Goal: Navigation & Orientation: Find specific page/section

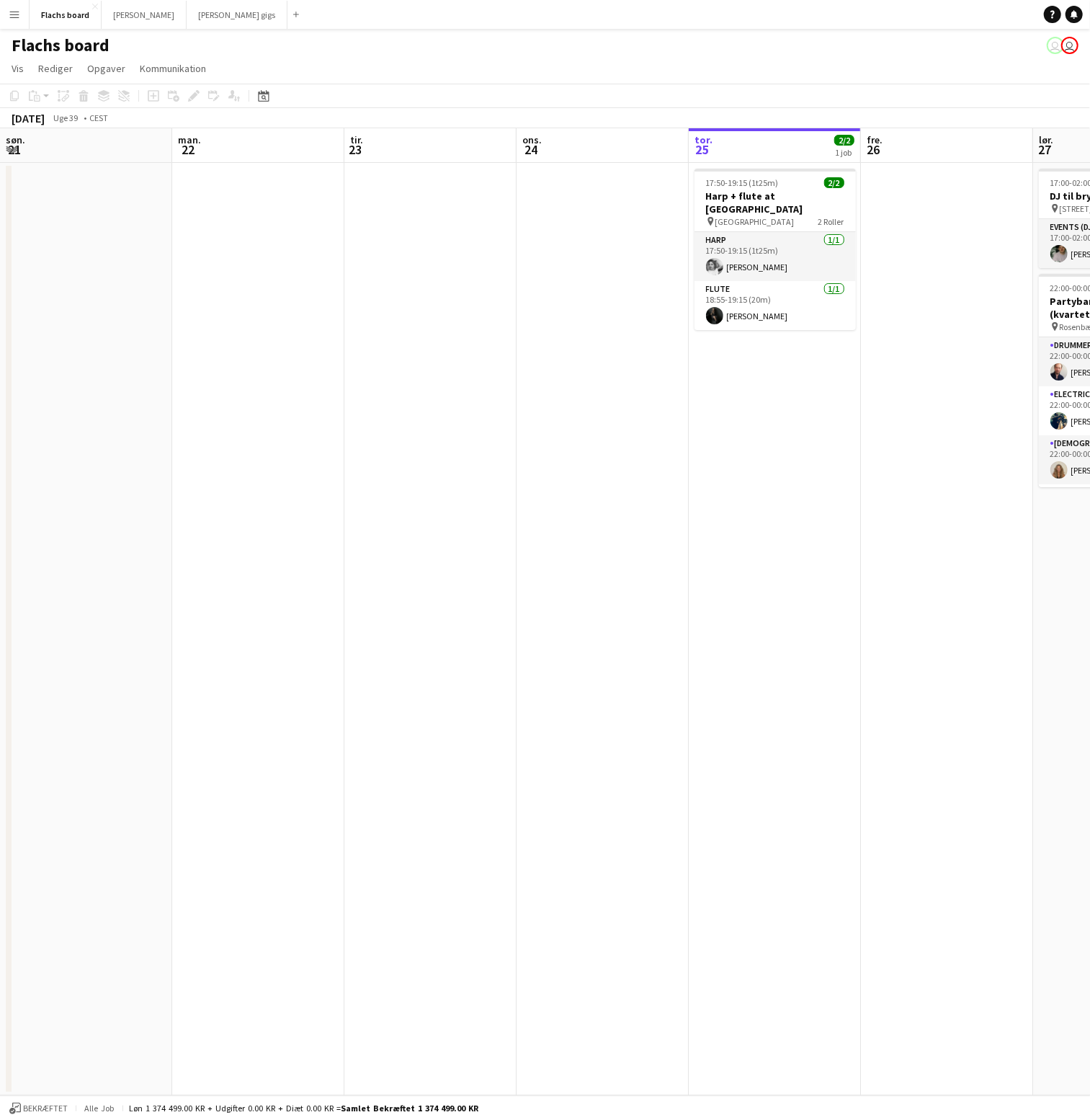
scroll to position [0, 344]
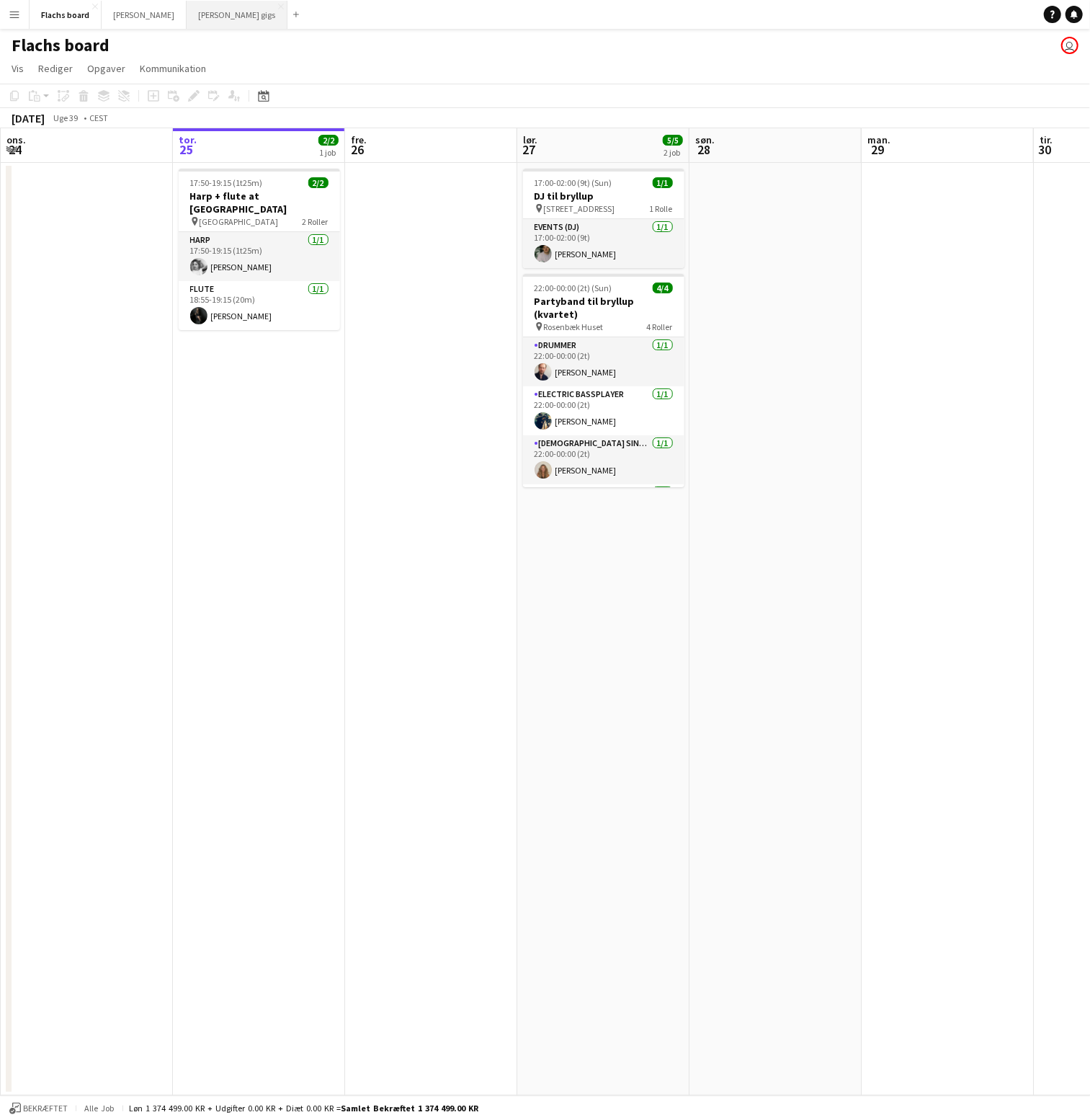
click at [187, 17] on button "[PERSON_NAME] gigs Luk" at bounding box center [237, 15] width 101 height 28
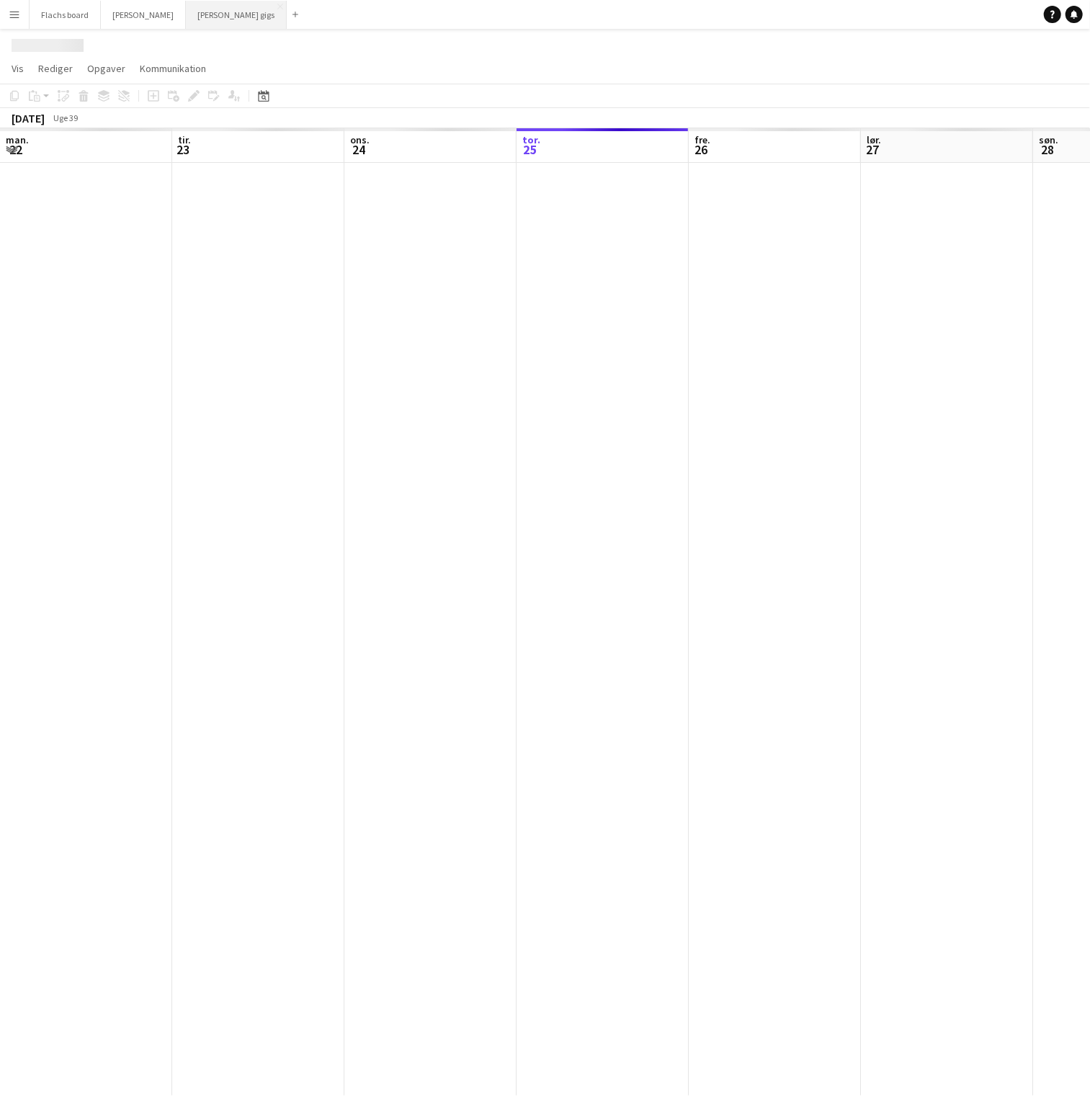
scroll to position [0, 344]
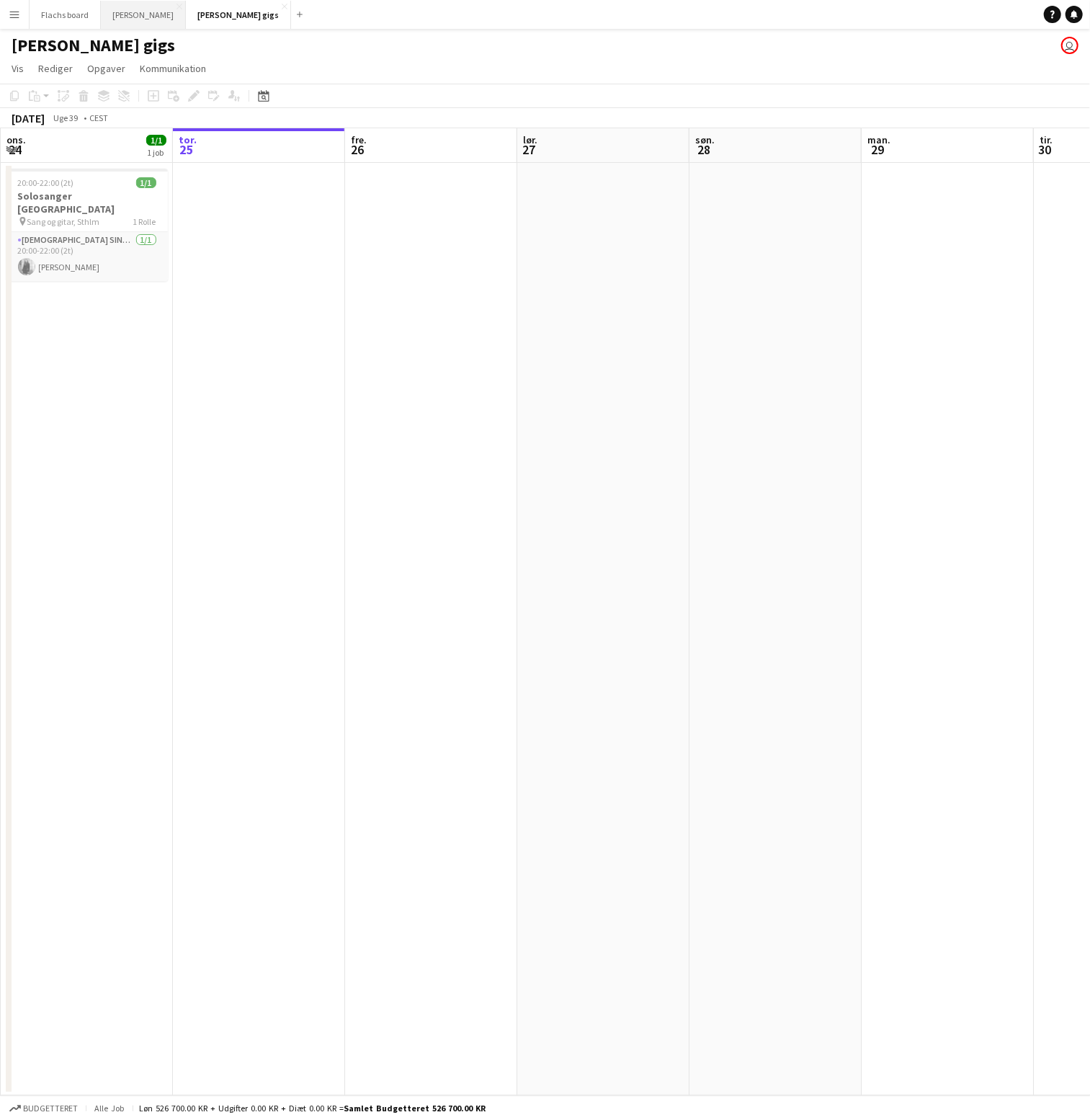
click at [113, 17] on button "Asger Gigs Luk" at bounding box center [143, 15] width 85 height 28
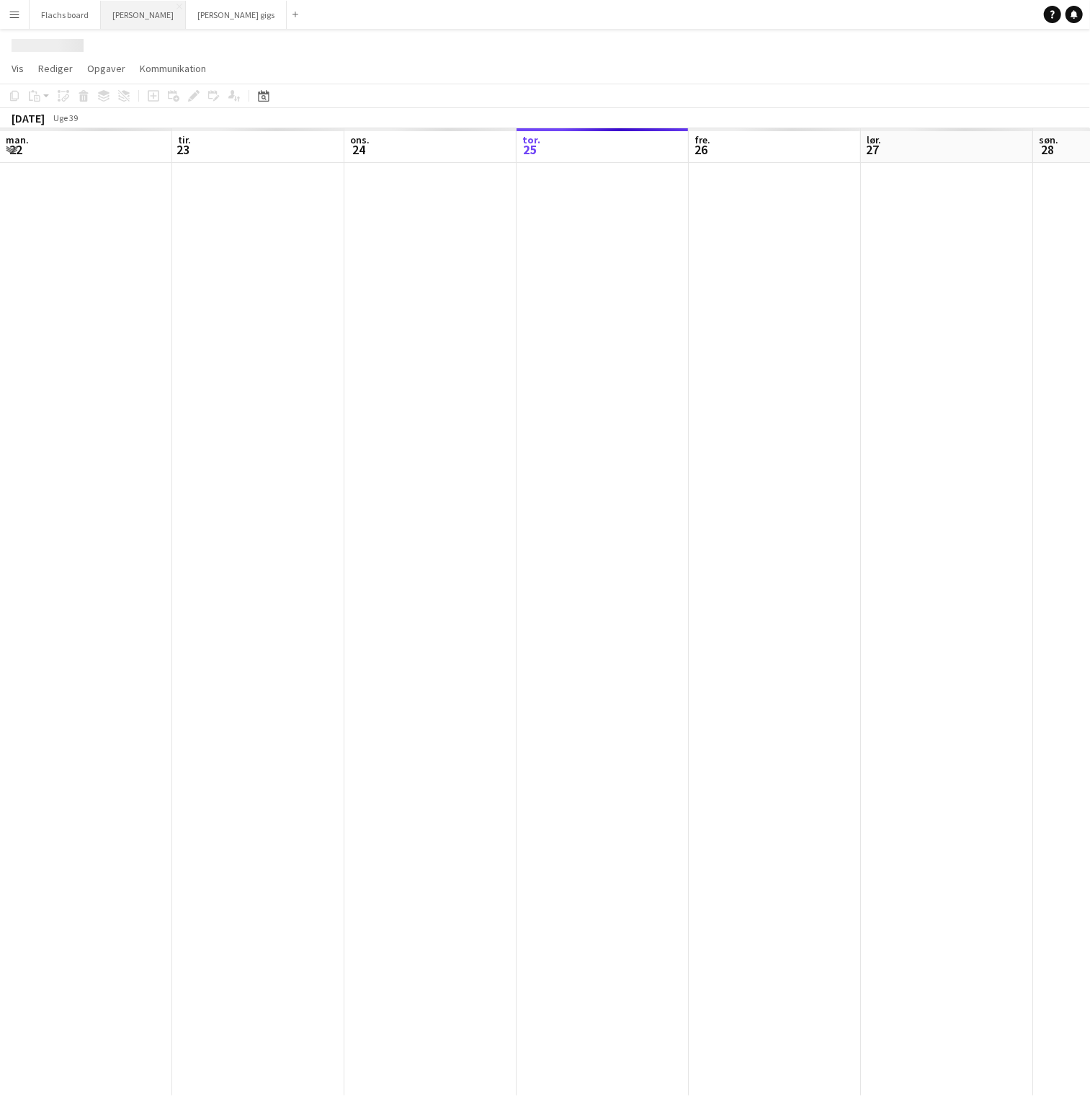
scroll to position [0, 344]
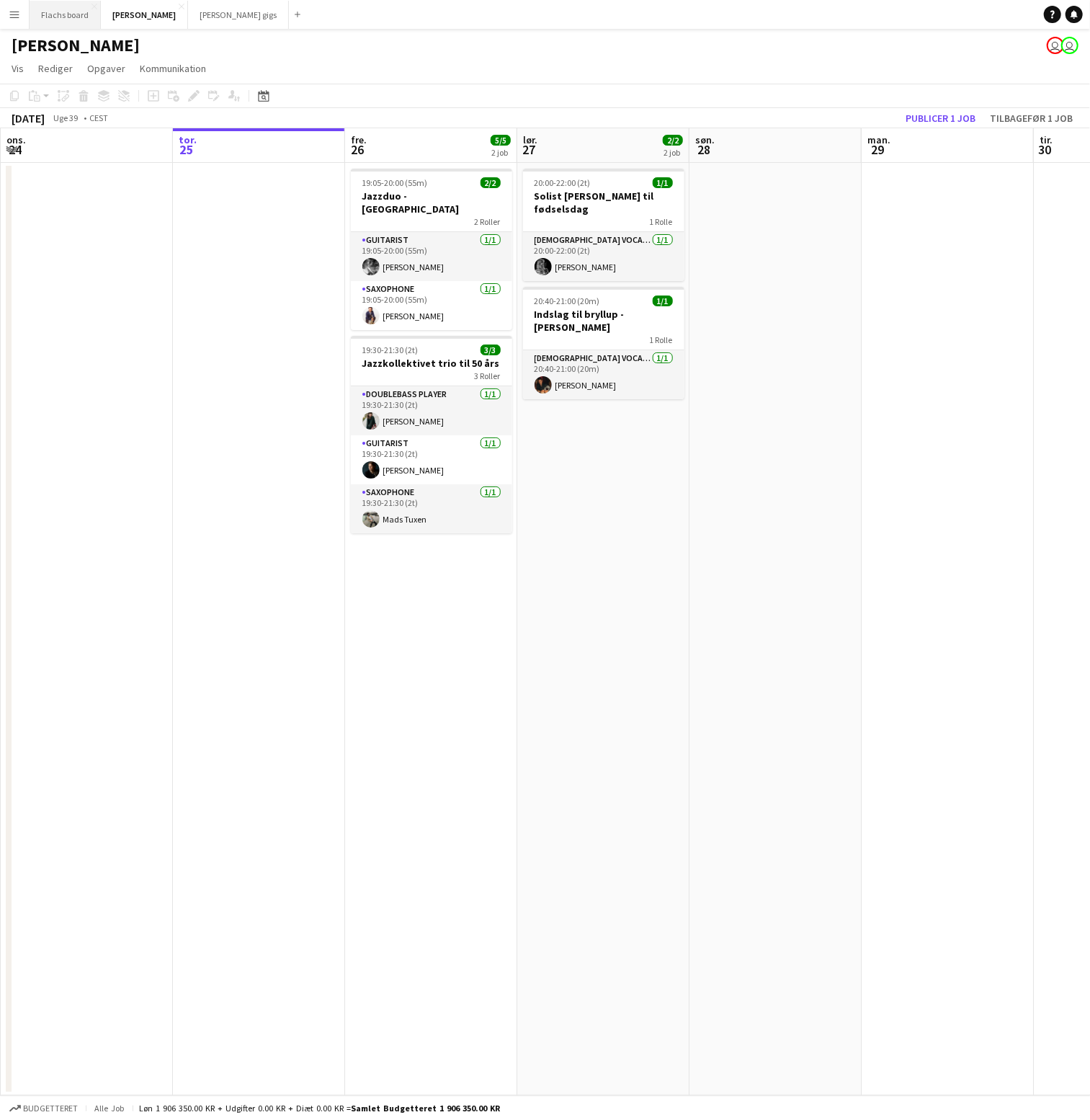
click at [60, 17] on button "Flachs board Luk" at bounding box center [65, 15] width 72 height 28
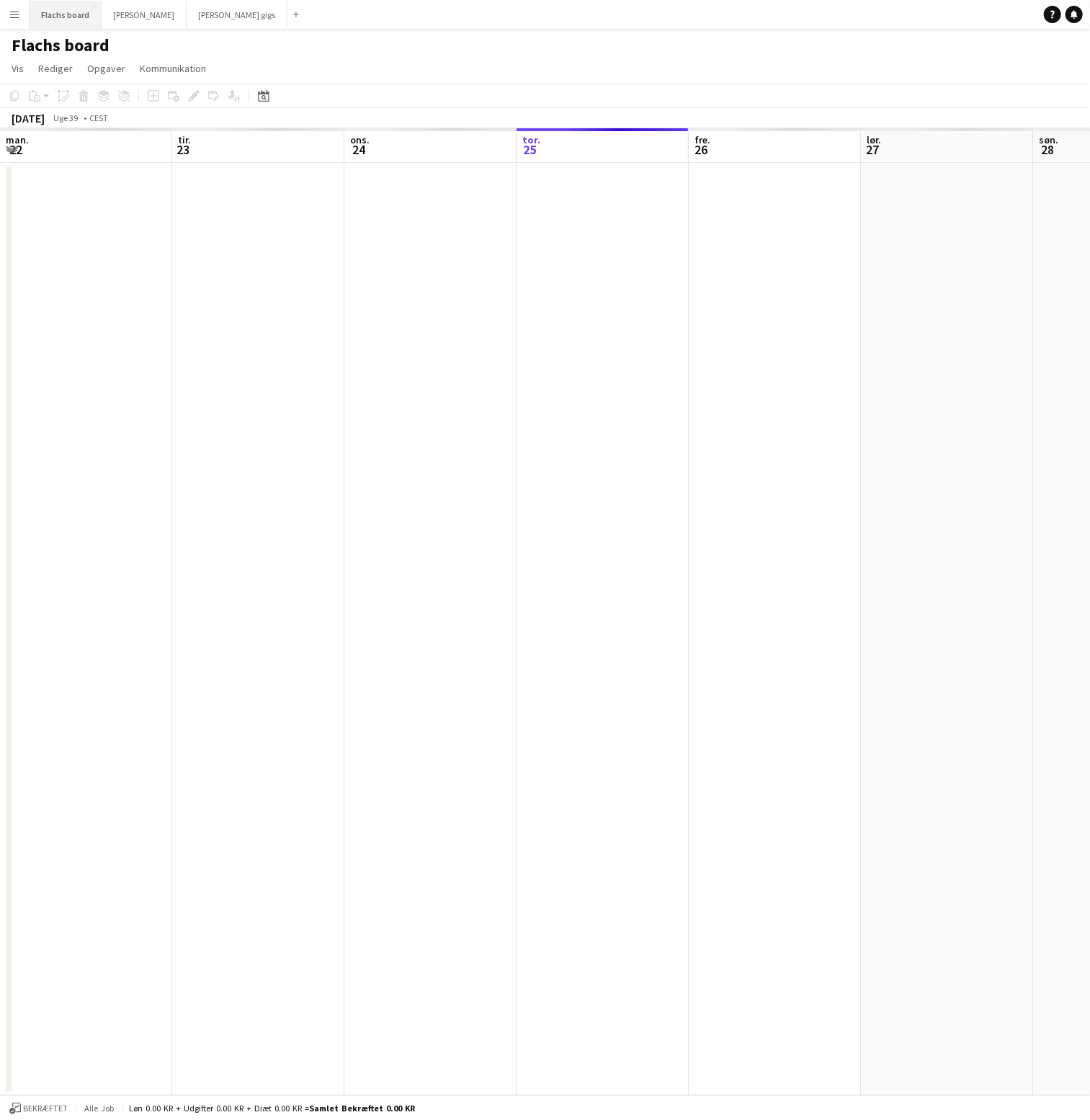
scroll to position [0, 344]
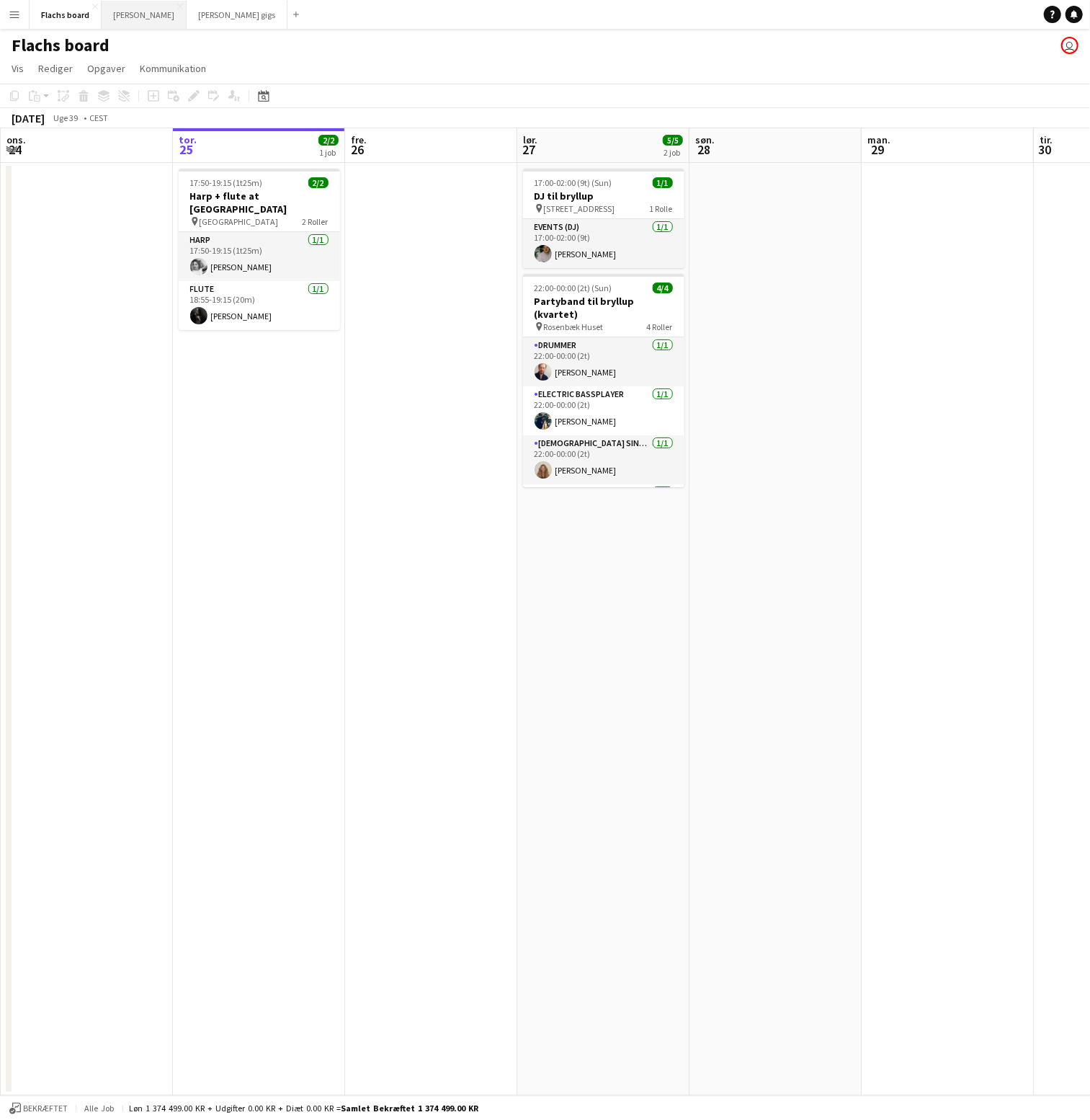
click at [117, 18] on button "Asger Gigs Luk" at bounding box center [143, 15] width 85 height 28
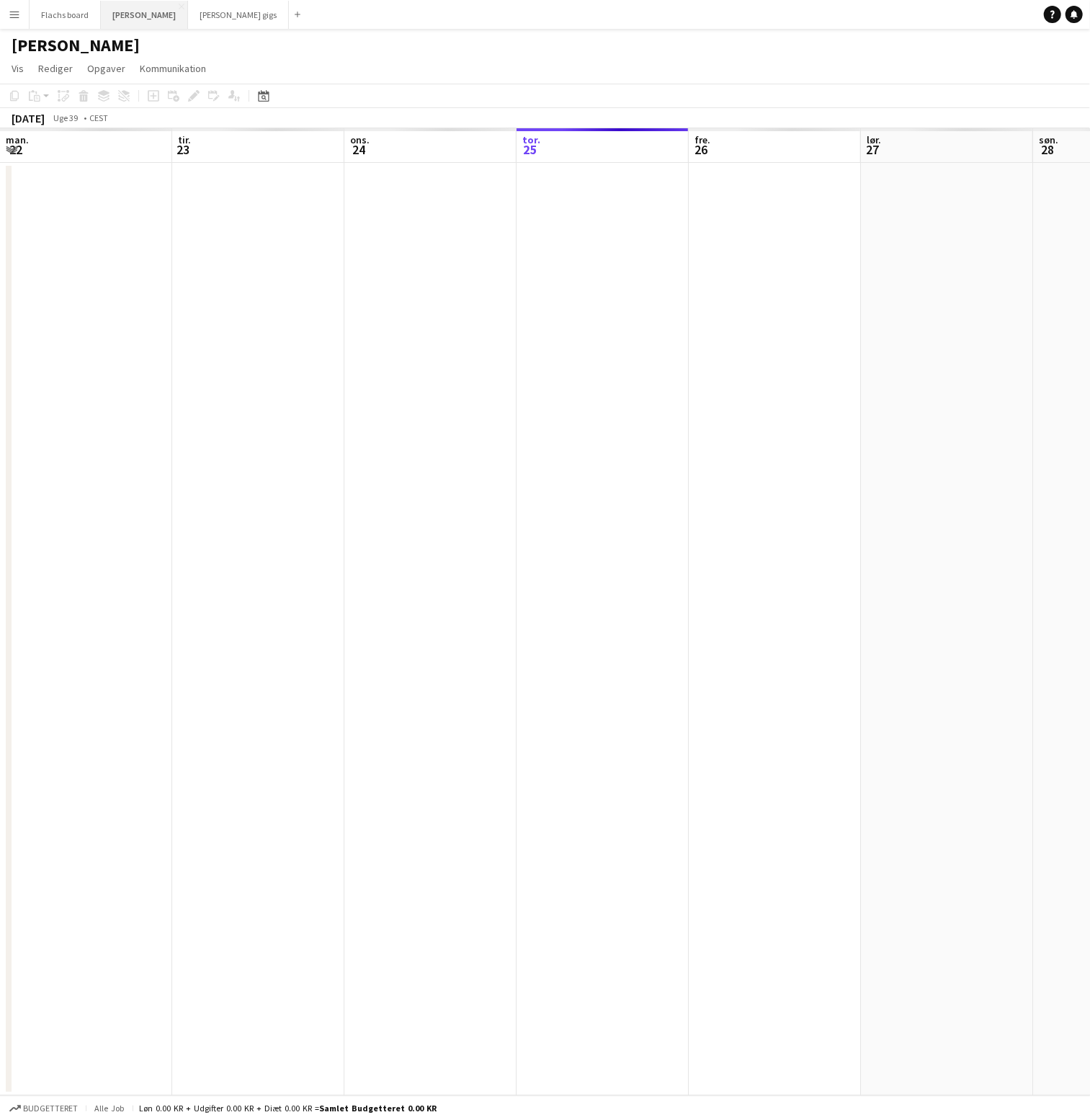
scroll to position [0, 344]
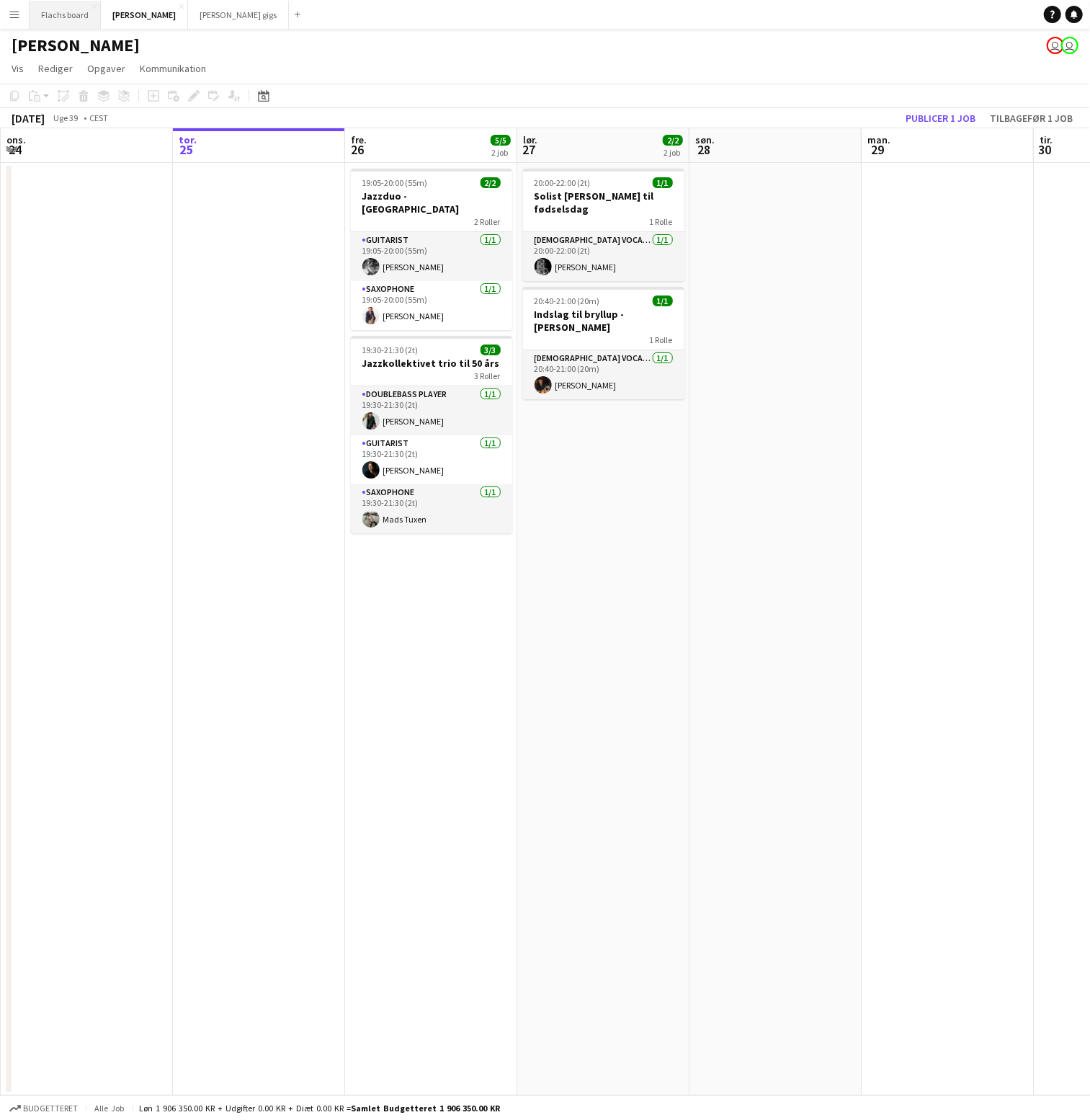
click at [54, 16] on button "Flachs board Luk" at bounding box center [65, 15] width 72 height 28
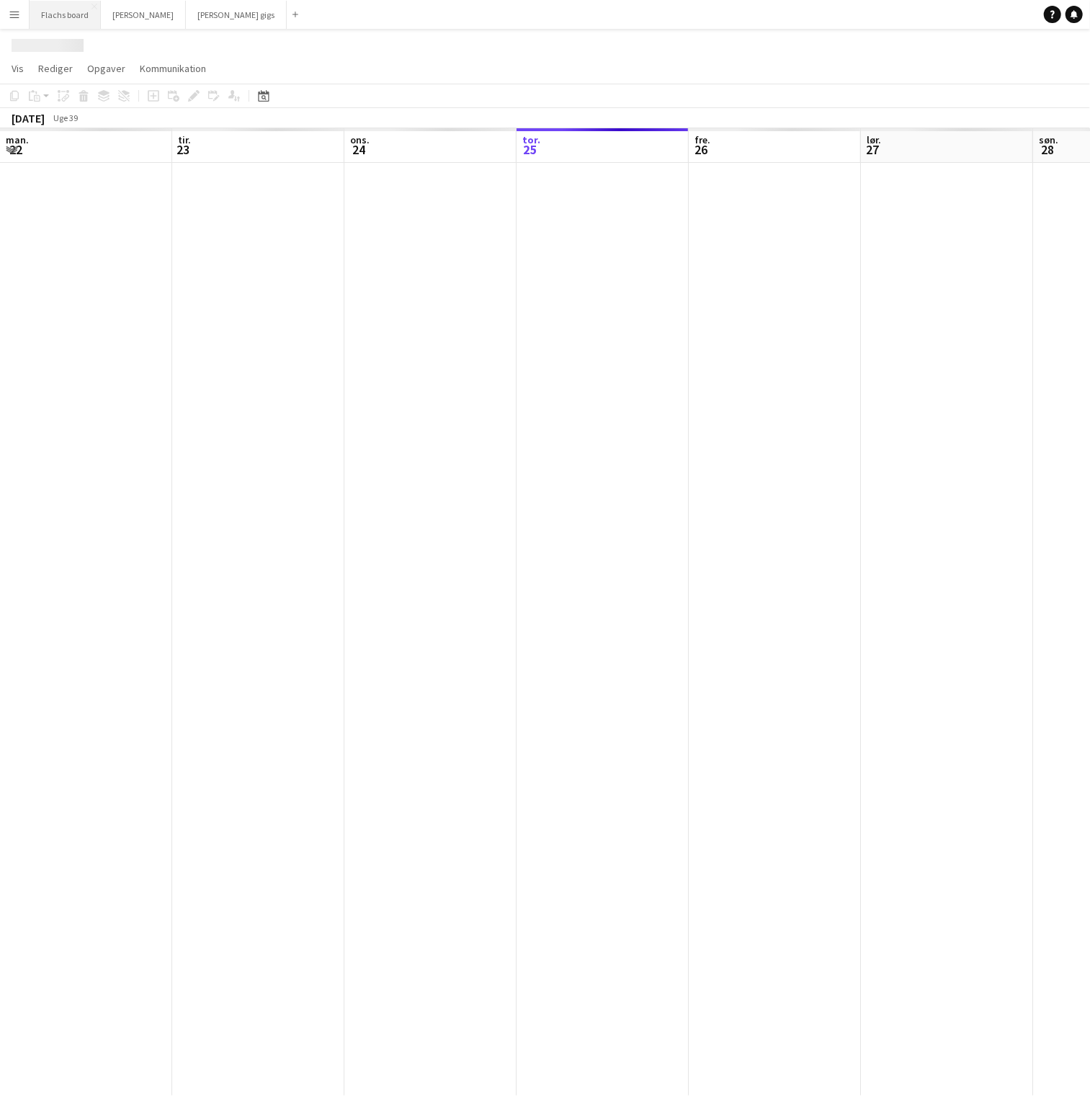
scroll to position [0, 344]
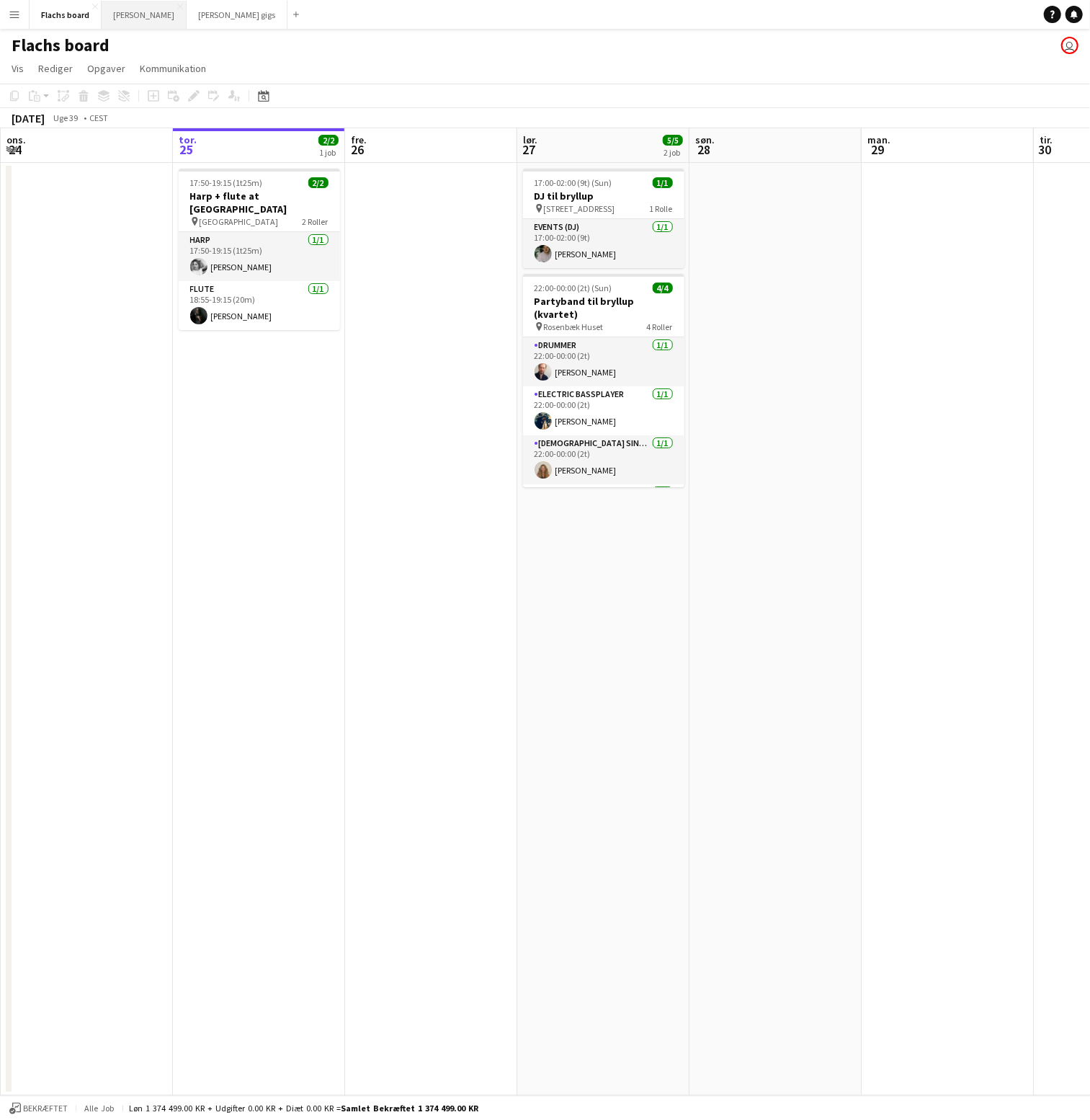
click at [140, 15] on button "Asger Gigs Luk" at bounding box center [143, 15] width 85 height 28
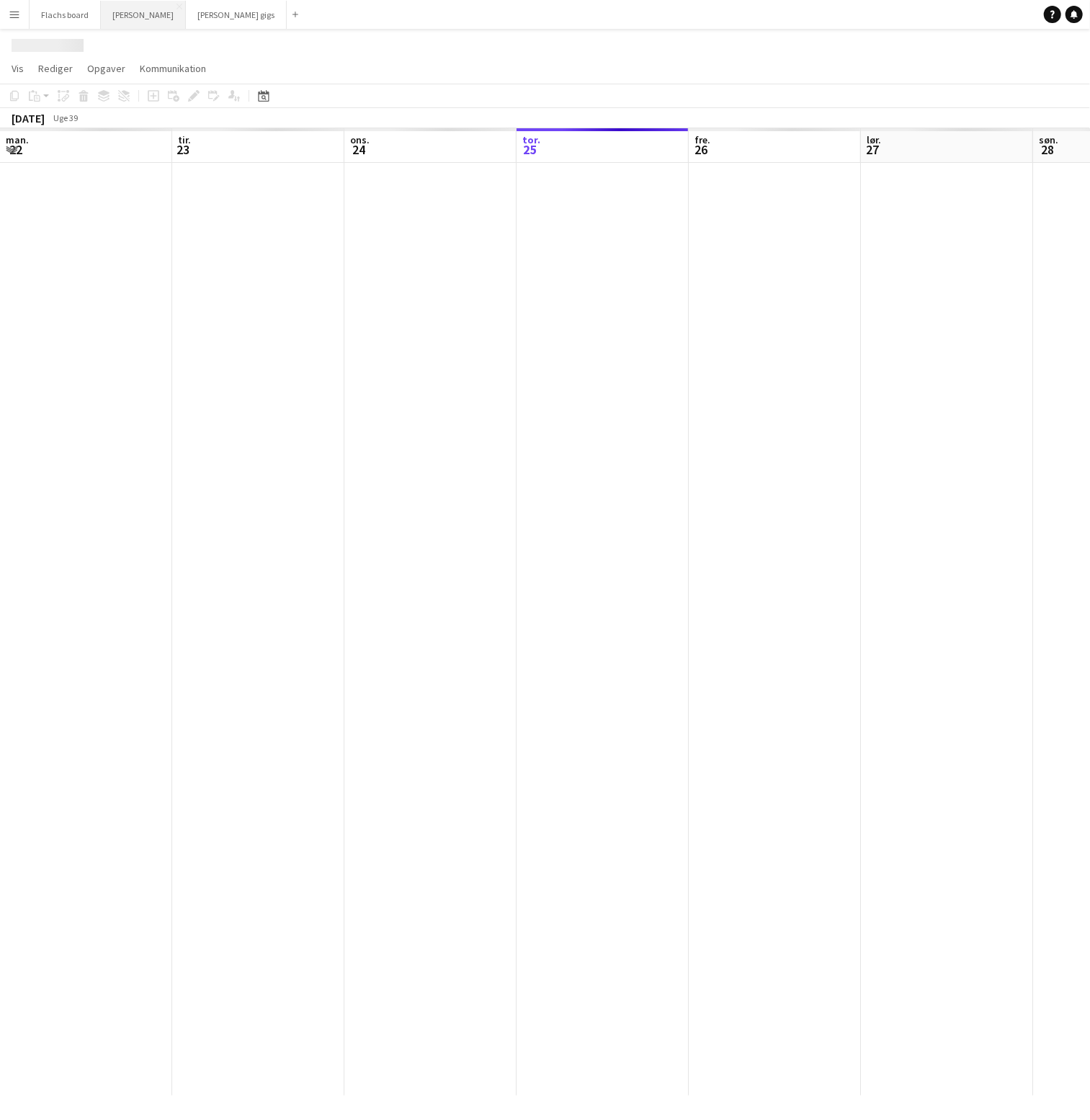
scroll to position [0, 344]
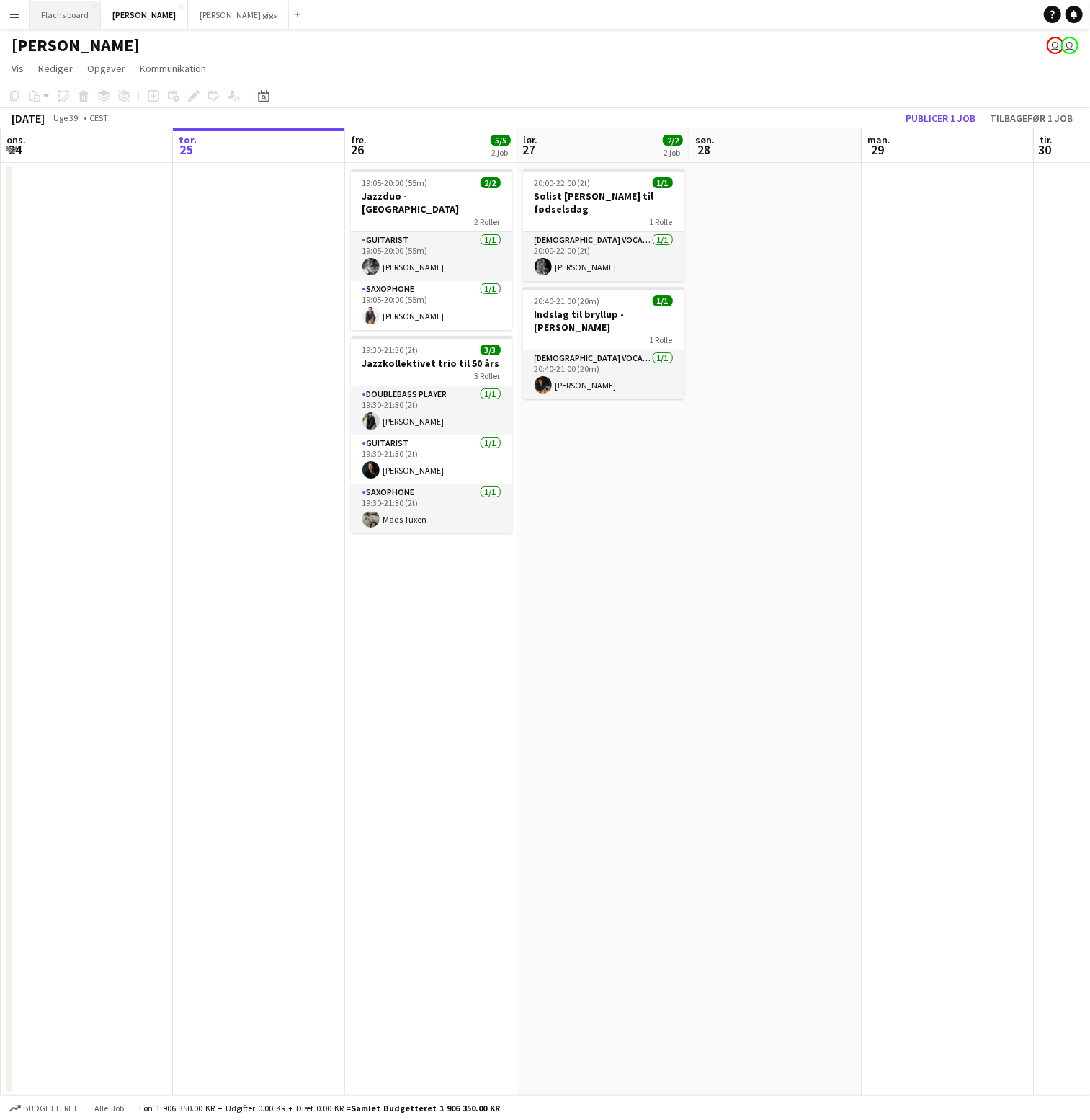
click at [61, 18] on button "Flachs board Luk" at bounding box center [65, 15] width 72 height 28
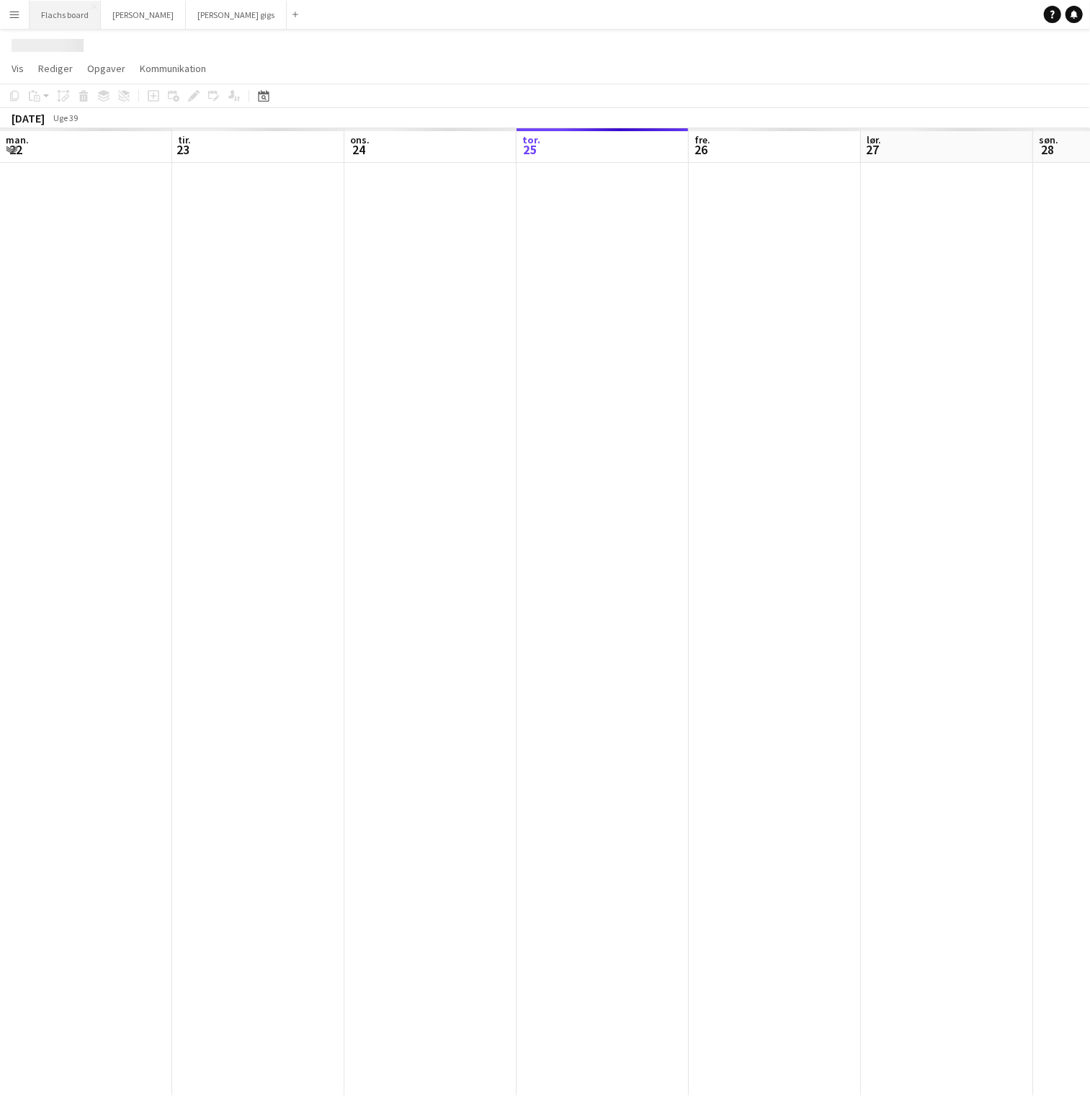
scroll to position [0, 344]
